Goal: Find specific page/section: Find specific page/section

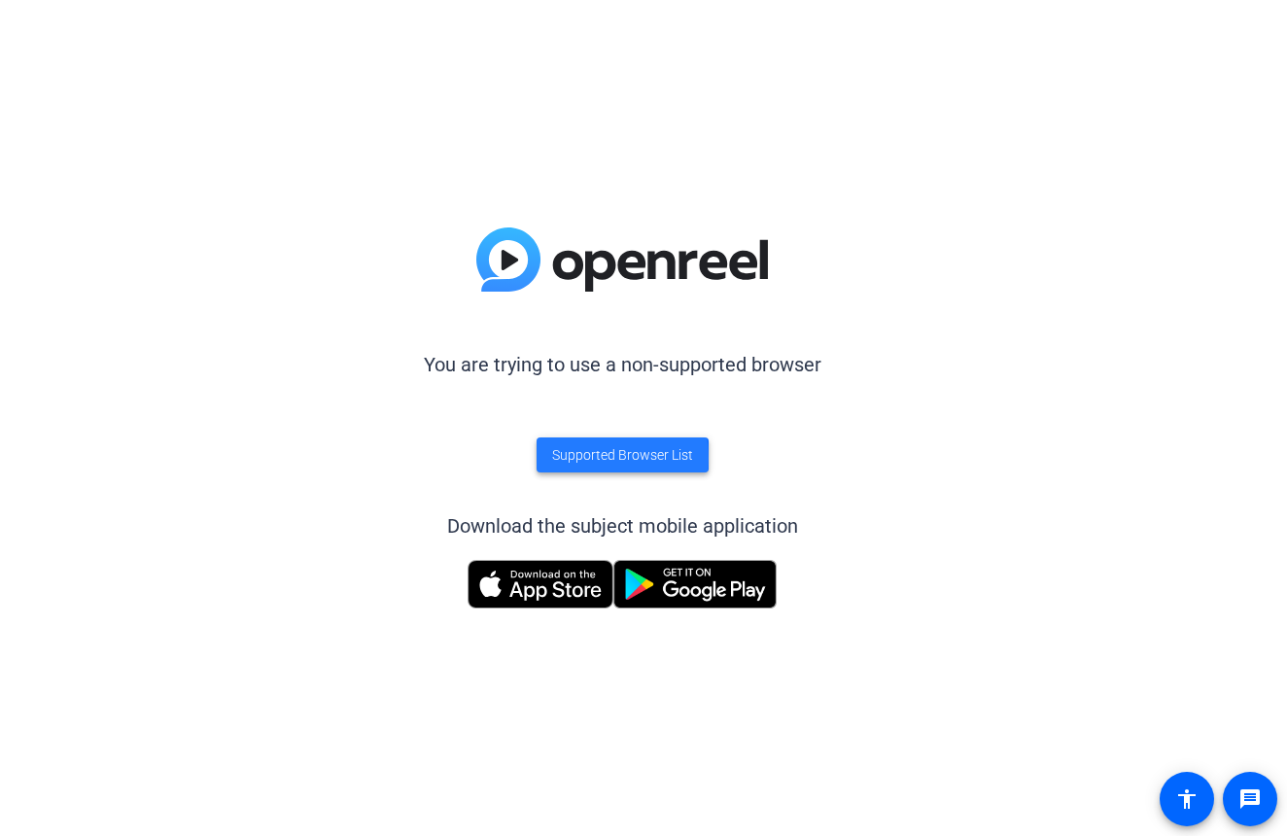
click at [586, 458] on span "Supported Browser List" at bounding box center [622, 455] width 141 height 20
click at [555, 579] on img at bounding box center [540, 584] width 146 height 49
click at [641, 462] on span "Supported Browser List" at bounding box center [622, 455] width 141 height 20
